Goal: Check status: Check status

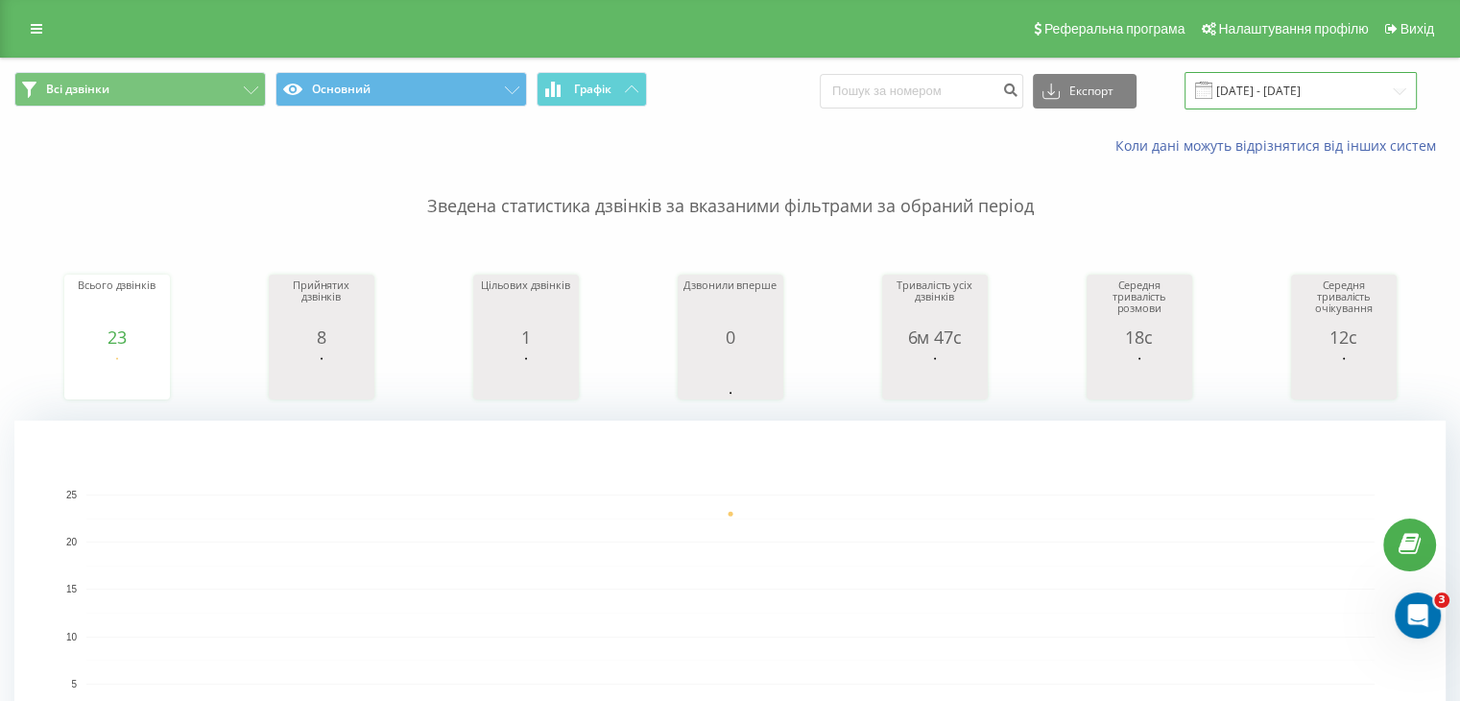
click at [1311, 93] on input "21.08.2025 - 21.08.2025" at bounding box center [1300, 90] width 232 height 37
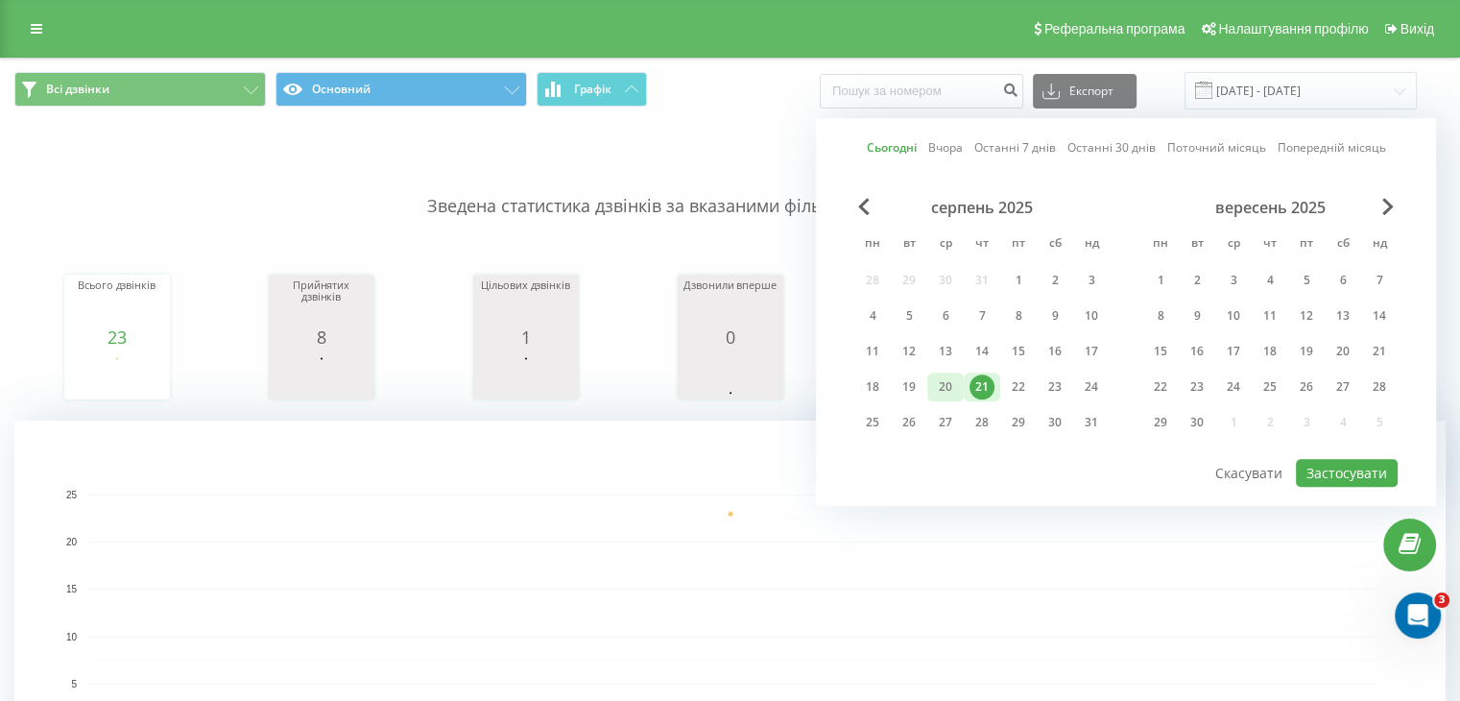
click at [945, 385] on div "20" at bounding box center [945, 386] width 25 height 25
click at [1353, 476] on button "Застосувати" at bounding box center [1347, 473] width 102 height 28
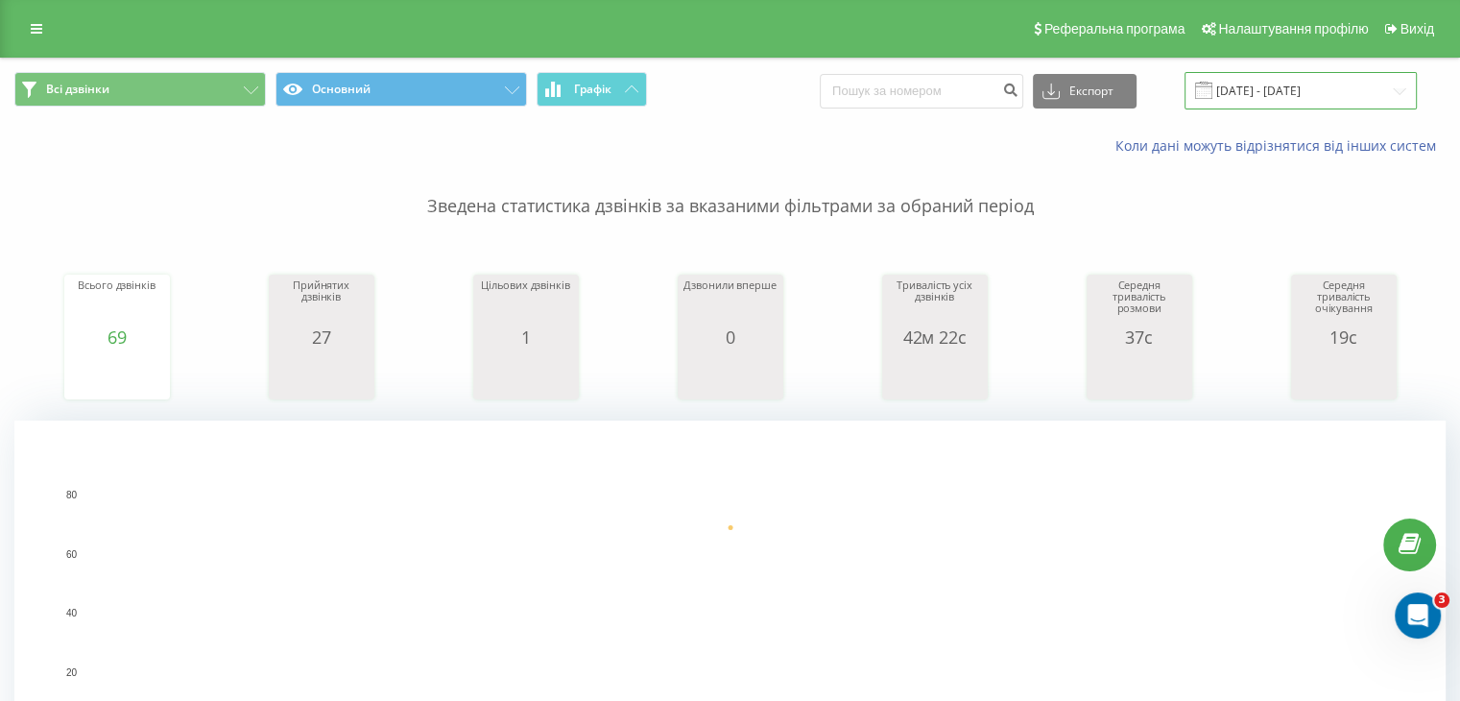
click at [1307, 93] on input "20.08.2025 - 20.08.2025" at bounding box center [1300, 90] width 232 height 37
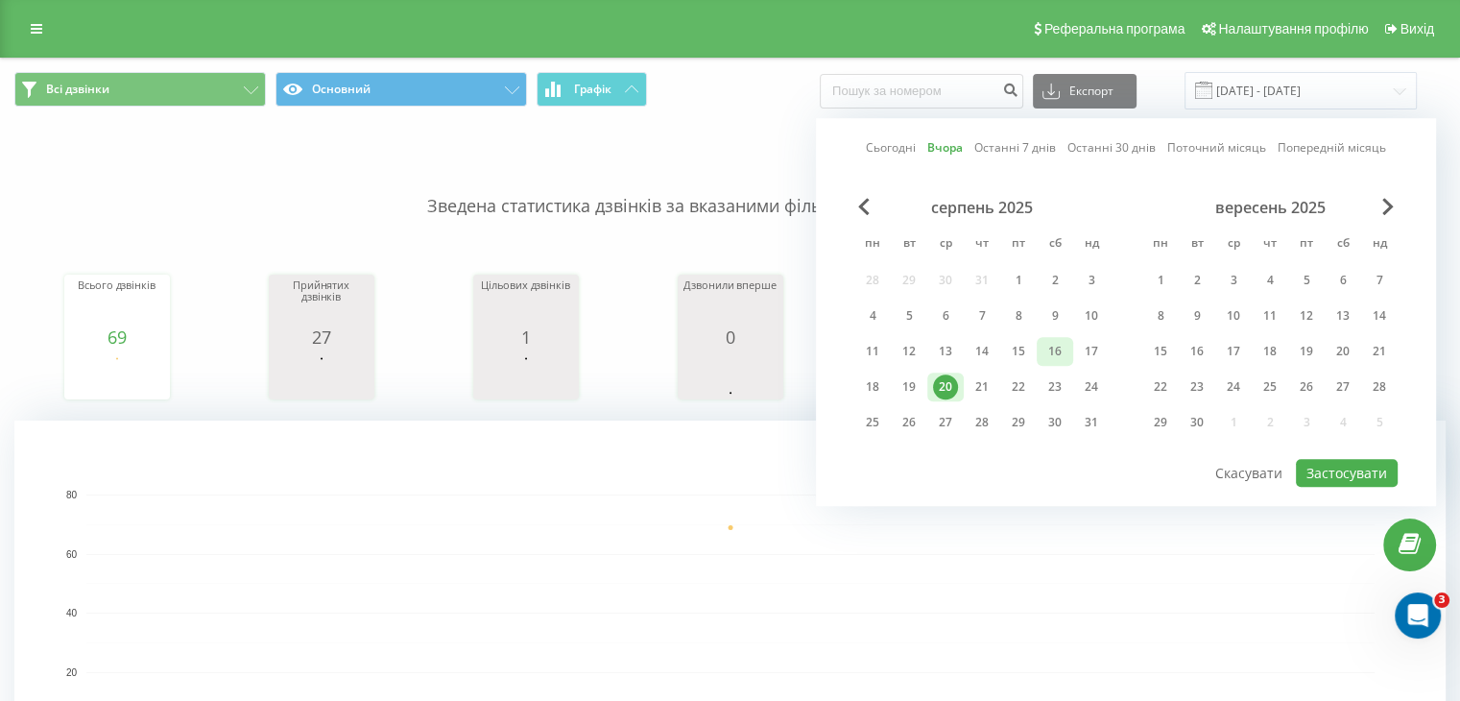
click at [1055, 352] on div "16" at bounding box center [1054, 351] width 25 height 25
click at [1333, 462] on button "Застосувати" at bounding box center [1347, 473] width 102 height 28
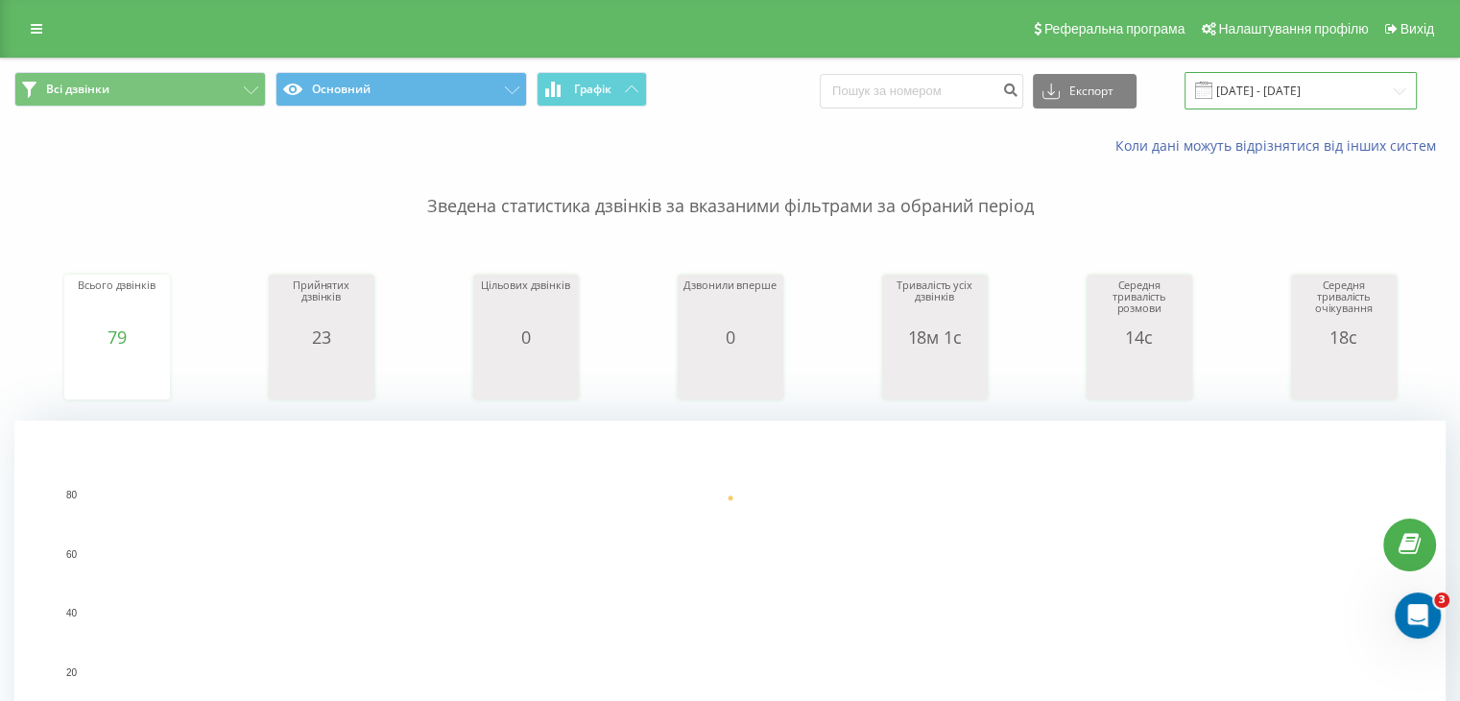
click at [1277, 92] on input "16.08.2025 - 16.08.2025" at bounding box center [1300, 90] width 232 height 37
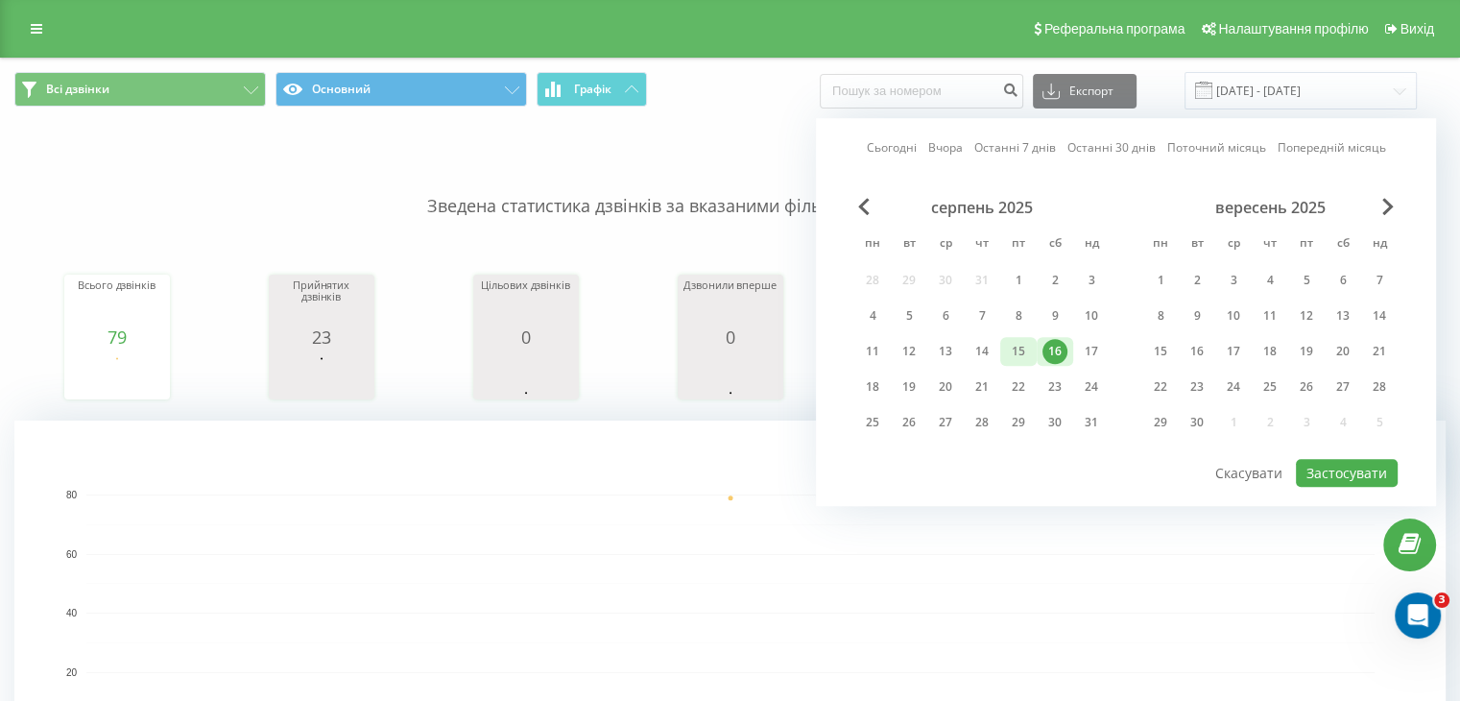
click at [1017, 350] on div "15" at bounding box center [1018, 351] width 25 height 25
click at [1360, 464] on button "Застосувати" at bounding box center [1347, 473] width 102 height 28
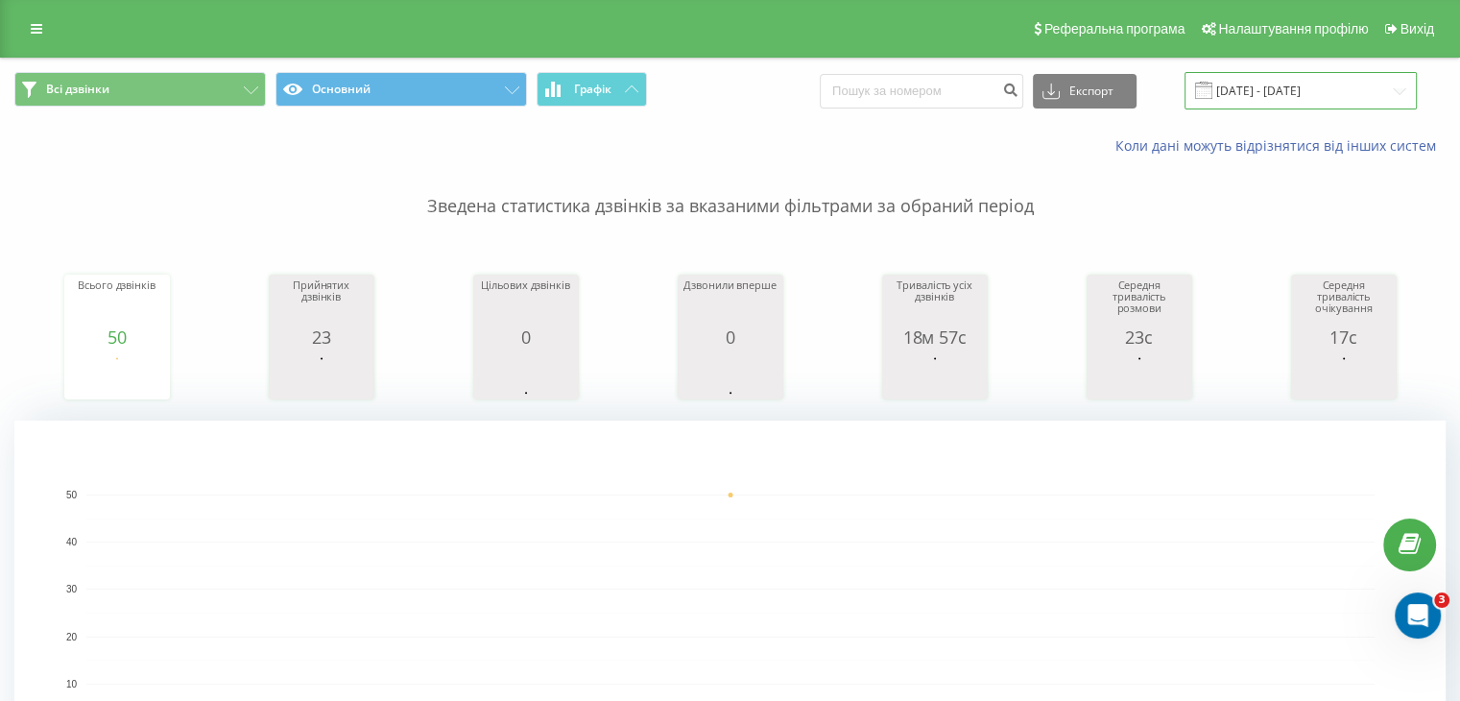
click at [1312, 86] on input "15.08.2025 - 15.08.2025" at bounding box center [1300, 90] width 232 height 37
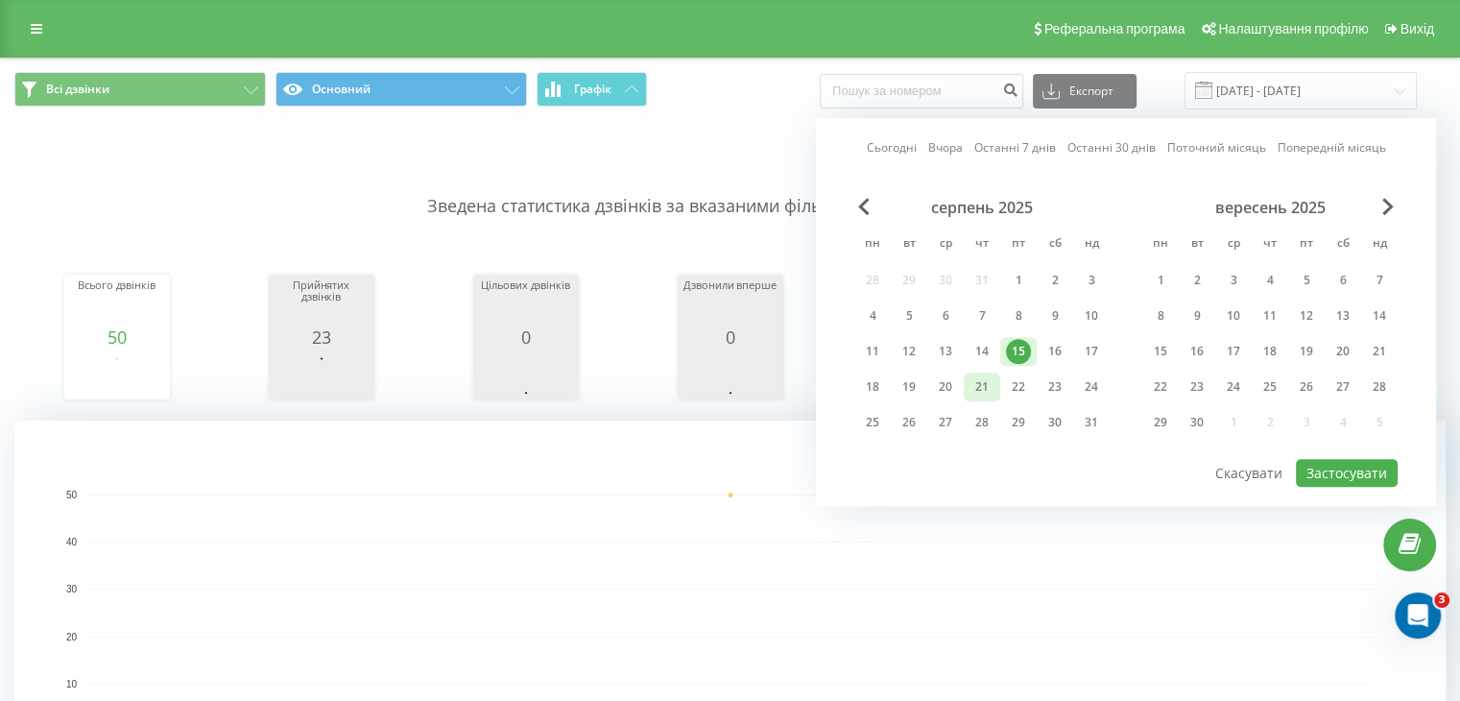
click at [983, 378] on div "21" at bounding box center [981, 386] width 25 height 25
click at [1324, 473] on button "Застосувати" at bounding box center [1347, 473] width 102 height 28
type input "[DATE] - [DATE]"
